Goal: Navigation & Orientation: Find specific page/section

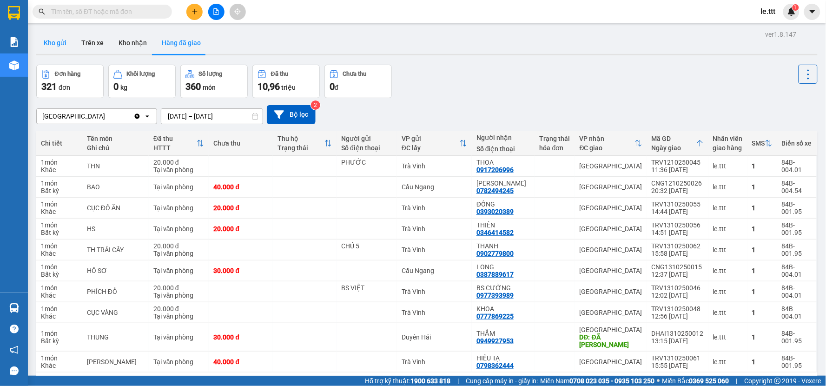
click at [50, 47] on button "Kho gửi" at bounding box center [55, 43] width 38 height 22
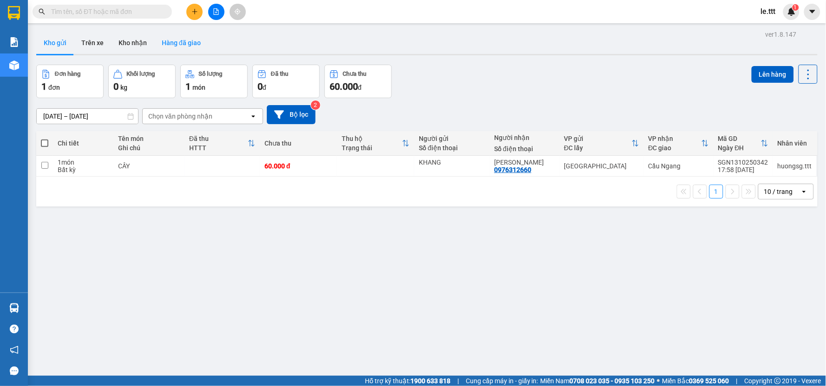
click at [177, 48] on button "Hàng đã giao" at bounding box center [181, 43] width 54 height 22
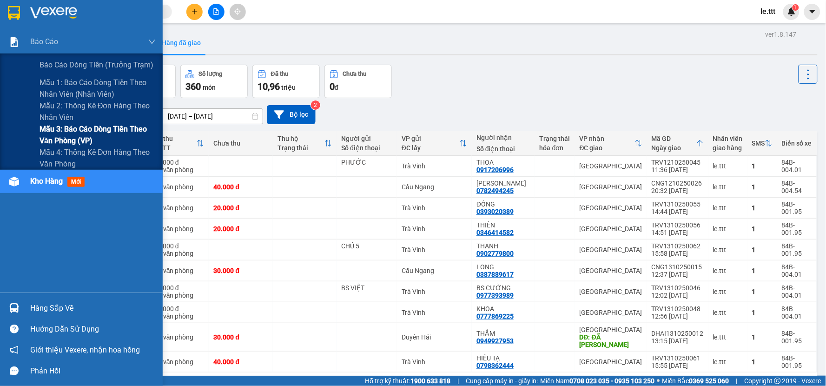
click at [81, 134] on span "Mẫu 3: Báo cáo dòng tiền theo văn phòng (VP)" at bounding box center [98, 134] width 116 height 23
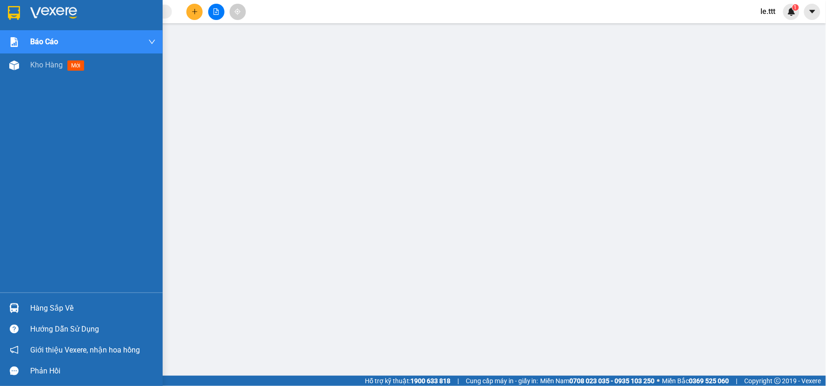
click at [21, 314] on div at bounding box center [14, 308] width 16 height 16
click at [42, 68] on span "Kho hàng" at bounding box center [46, 64] width 33 height 9
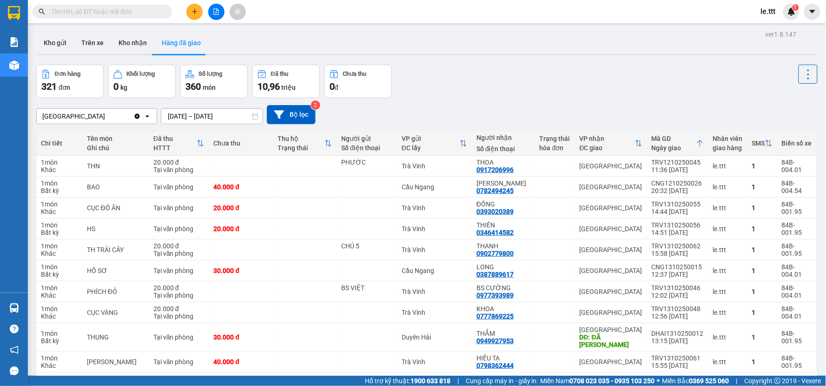
click at [458, 108] on div "Sài Gòn Clear value open 11/10/2025 – 13/10/2025 Press the down arrow key to in…" at bounding box center [427, 114] width 782 height 19
click at [442, 86] on div "Đơn hàng 321 đơn Khối lượng 0 kg Số lượng 360 món Đã thu 10,96 triệu Chưa thu 0…" at bounding box center [427, 81] width 782 height 33
click at [53, 48] on button "Kho gửi" at bounding box center [55, 43] width 38 height 22
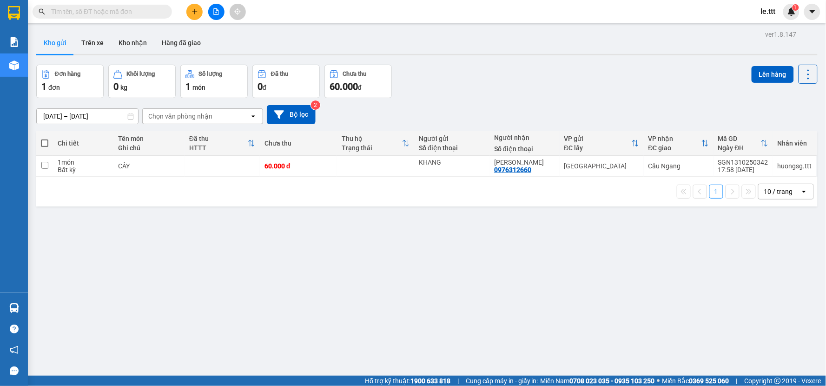
click at [468, 86] on div "Đơn hàng 1 đơn Khối lượng 0 kg Số lượng 1 món Đã thu 0 đ Chưa thu 60.000 đ Lên …" at bounding box center [427, 81] width 782 height 33
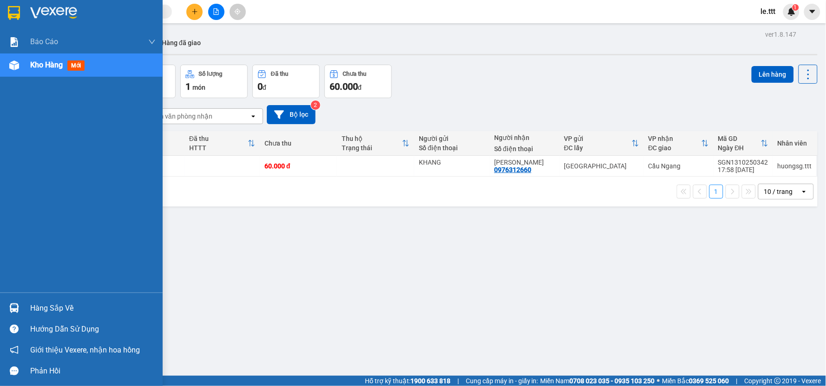
click at [26, 66] on div "Kho hàng mới" at bounding box center [81, 64] width 163 height 23
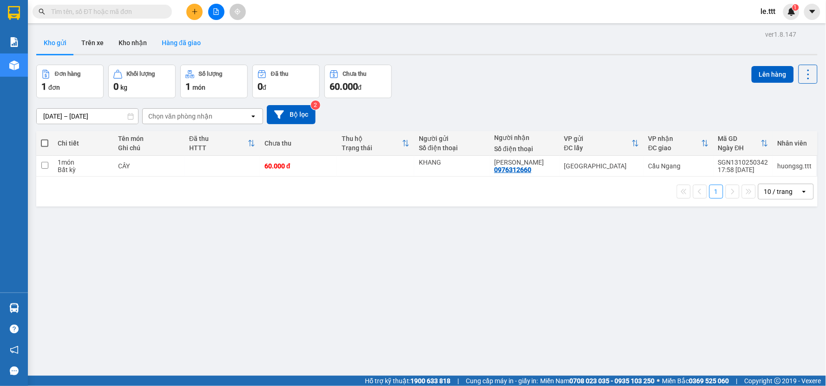
click at [174, 43] on button "Hàng đã giao" at bounding box center [181, 43] width 54 height 22
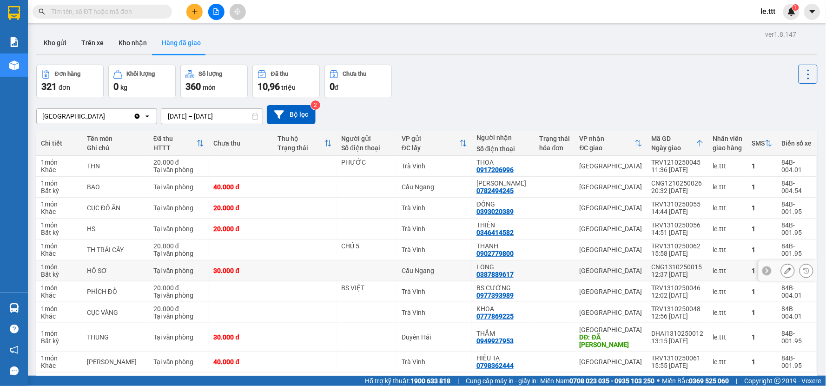
scroll to position [43, 0]
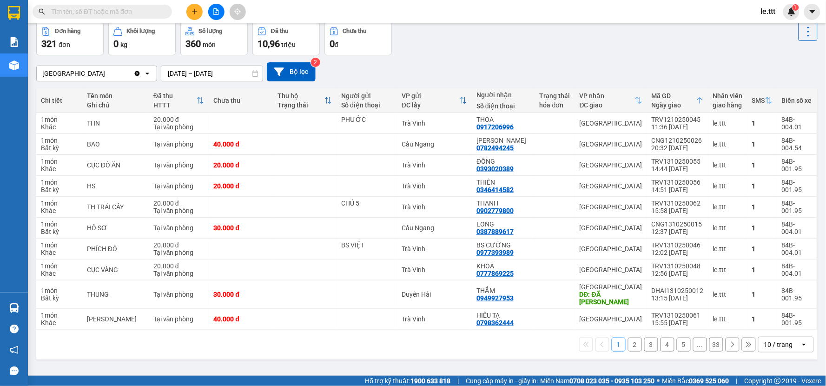
click at [631, 345] on button "2" at bounding box center [635, 345] width 14 height 14
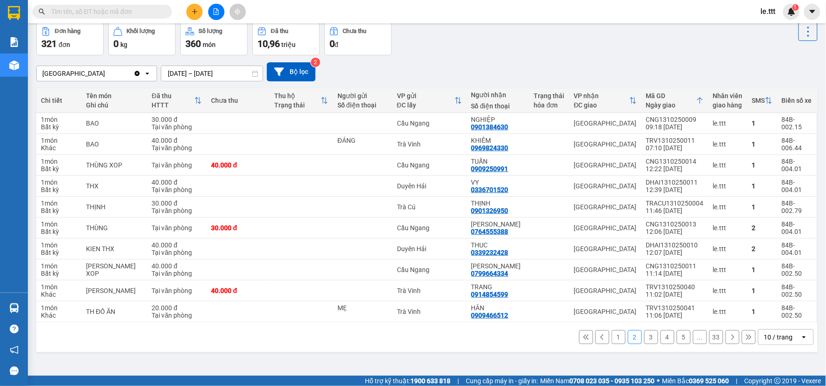
click at [644, 338] on button "3" at bounding box center [651, 337] width 14 height 14
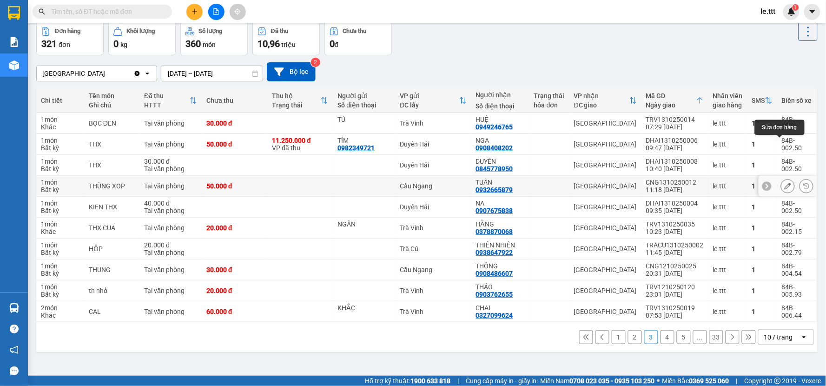
scroll to position [0, 0]
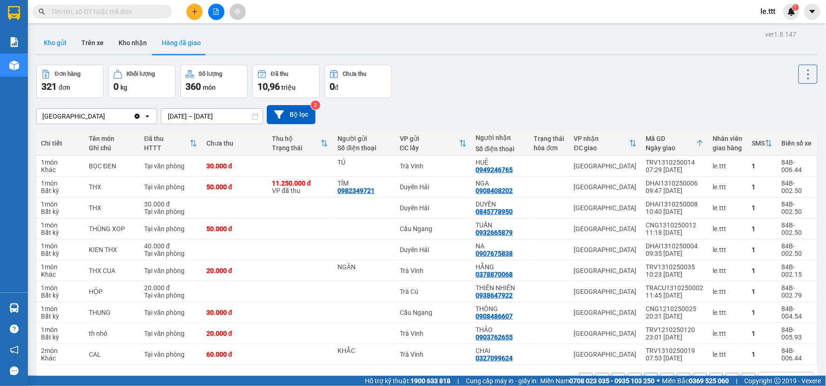
click at [49, 48] on button "Kho gửi" at bounding box center [55, 43] width 38 height 22
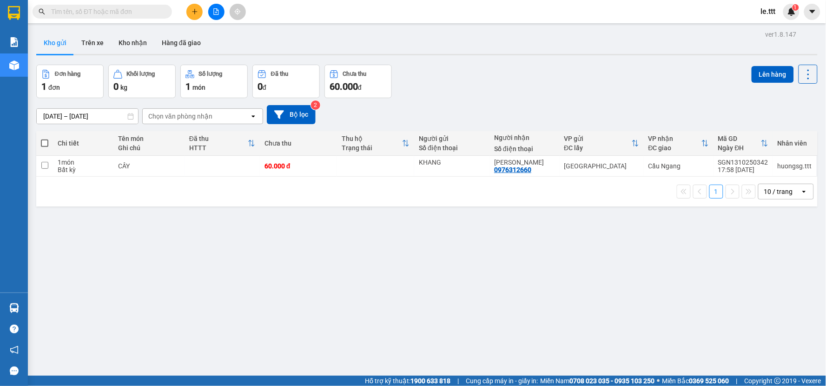
click at [766, 12] on span "le.ttt" at bounding box center [769, 12] width 30 height 12
click at [779, 28] on span "Đăng xuất" at bounding box center [787, 29] width 39 height 10
